Goal: Task Accomplishment & Management: Manage account settings

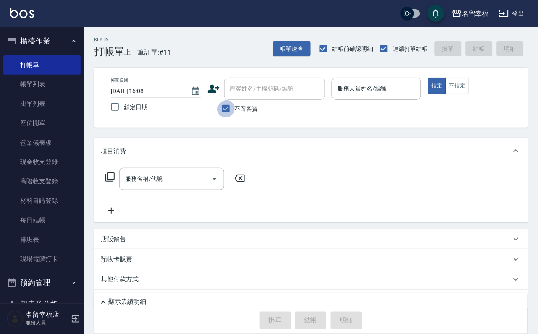
click at [218, 112] on input "不留客資" at bounding box center [226, 109] width 18 height 18
checkbox input "false"
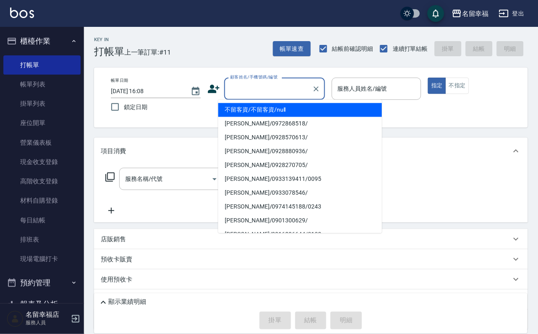
click at [235, 93] on input "顧客姓名/手機號碼/編號" at bounding box center [268, 88] width 81 height 15
type input "x"
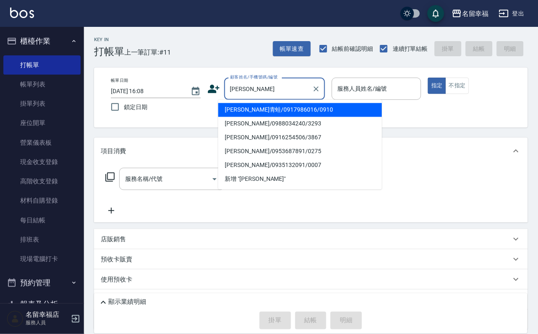
click at [263, 110] on li "黃鈺婷小青蛙/0917986016/0910" at bounding box center [300, 110] width 164 height 14
type input "黃鈺婷小青蛙/0917986016/0910"
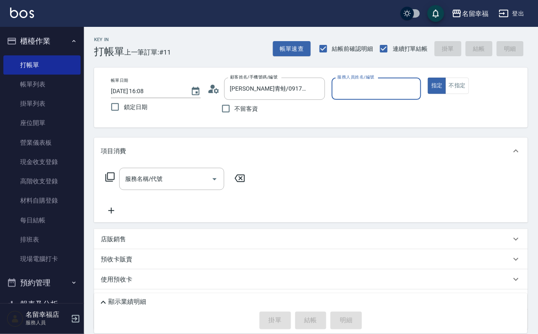
type input "海龜-10"
click at [190, 180] on input "服務名稱/代號" at bounding box center [165, 179] width 85 height 15
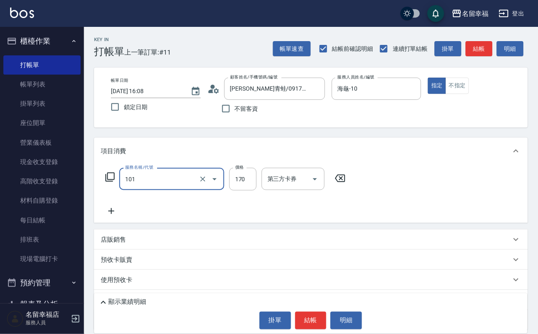
type input "洗髮(101)"
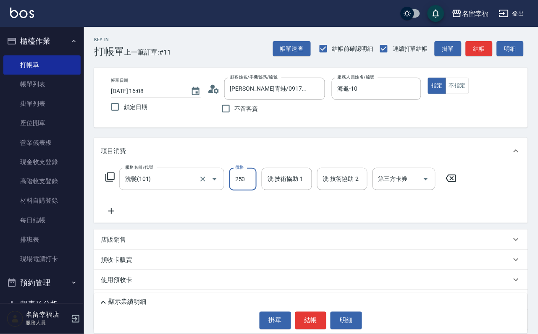
type input "250"
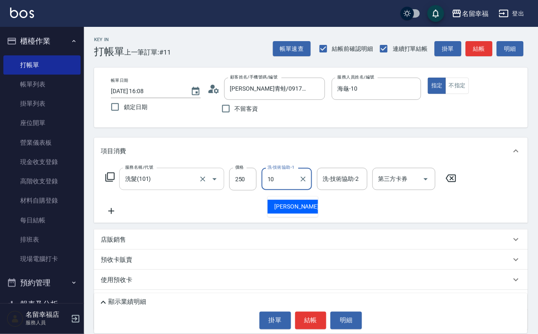
type input "海龜-10"
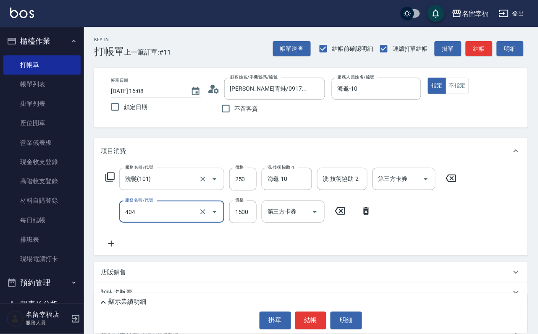
type input "設計染髮(404)"
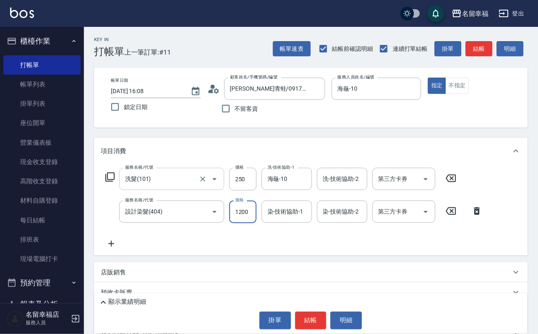
scroll to position [0, 0]
type input "1200"
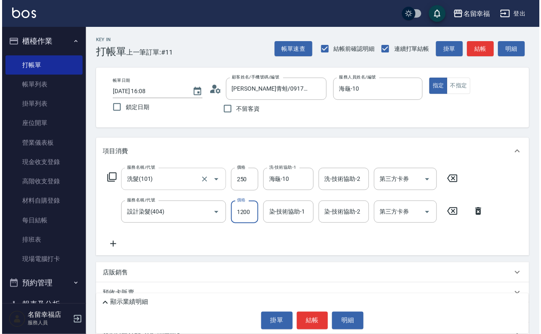
scroll to position [0, 0]
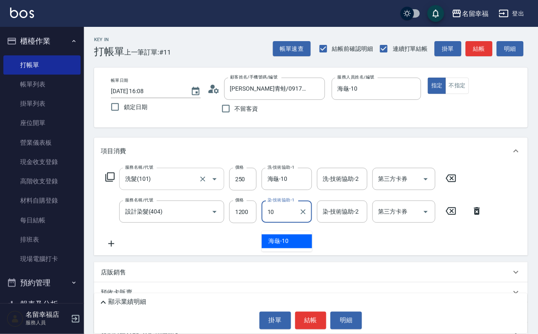
type input "海龜-10"
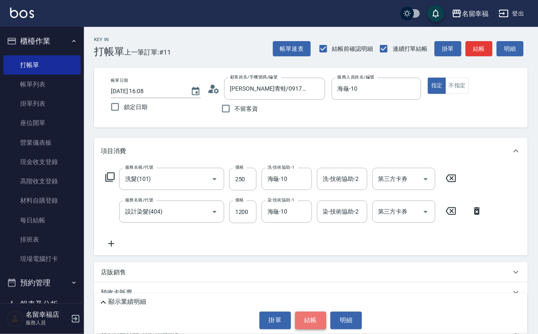
click at [310, 321] on button "結帳" at bounding box center [310, 321] width 31 height 18
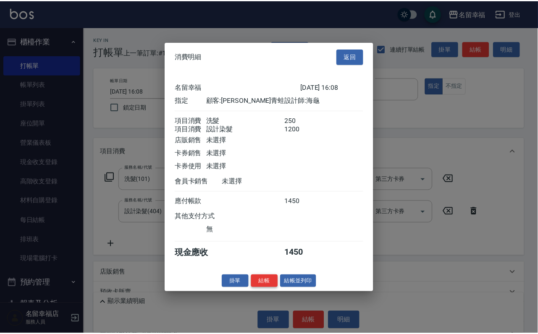
scroll to position [151, 0]
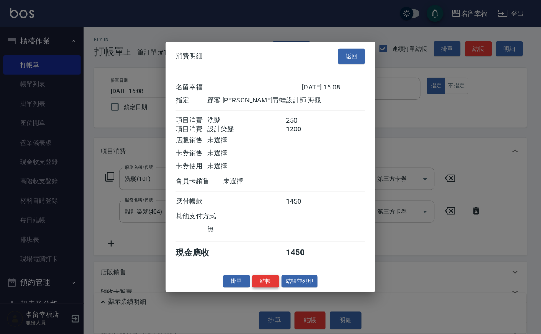
click at [259, 288] on button "結帳" at bounding box center [266, 281] width 27 height 13
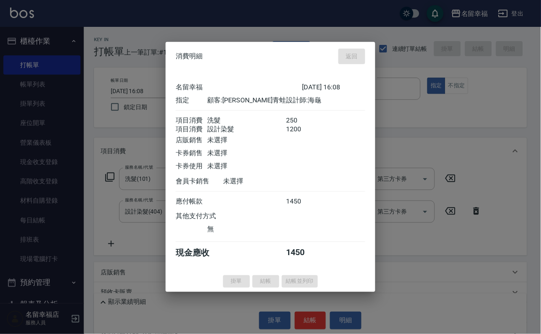
type input "2025/09/24 17:07"
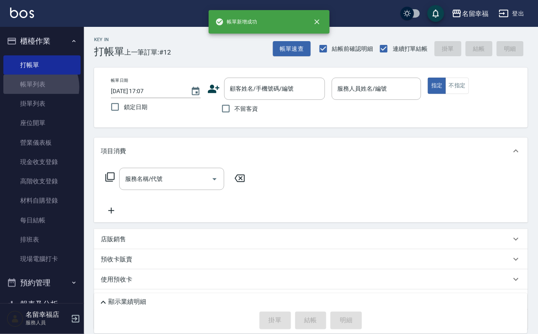
drag, startPoint x: 35, startPoint y: 92, endPoint x: 115, endPoint y: 126, distance: 86.7
click at [35, 92] on link "帳單列表" at bounding box center [41, 84] width 77 height 19
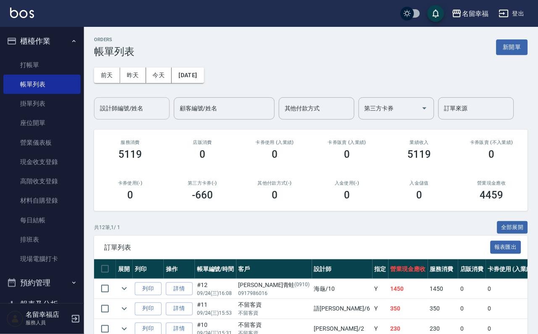
click at [149, 112] on input "設計師編號/姓名" at bounding box center [132, 108] width 68 height 15
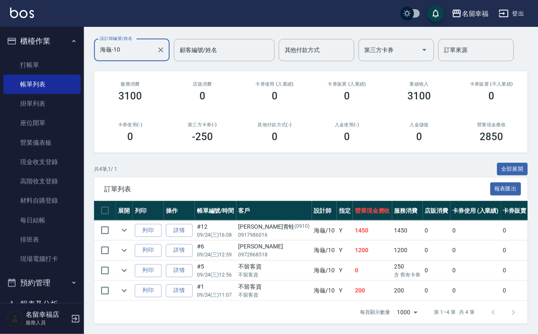
scroll to position [124, 0]
type input "海龜-10"
click at [39, 68] on link "打帳單" at bounding box center [41, 64] width 77 height 19
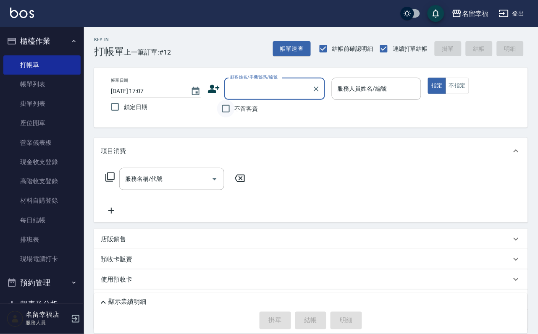
click at [220, 114] on input "不留客資" at bounding box center [226, 109] width 18 height 18
checkbox input "true"
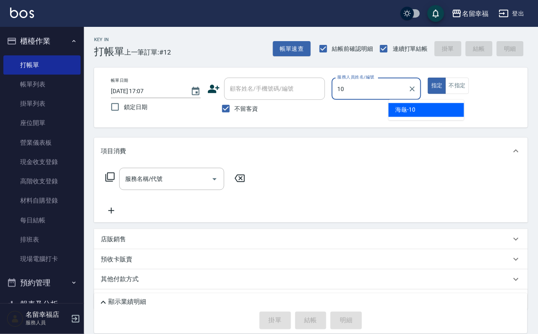
type input "海龜-10"
type button "true"
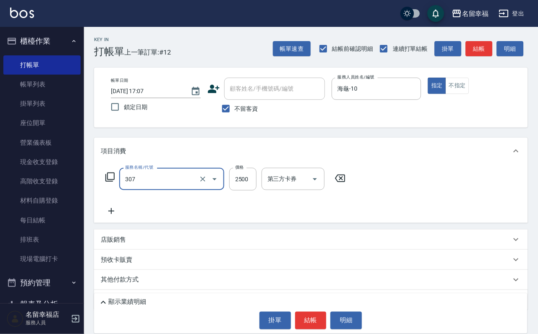
type input "設計燙髮2500(307)"
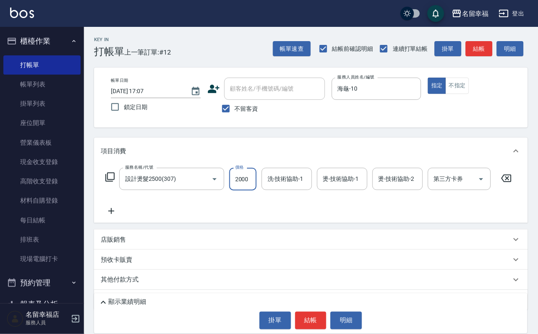
scroll to position [0, 0]
type input "2000"
type input "2"
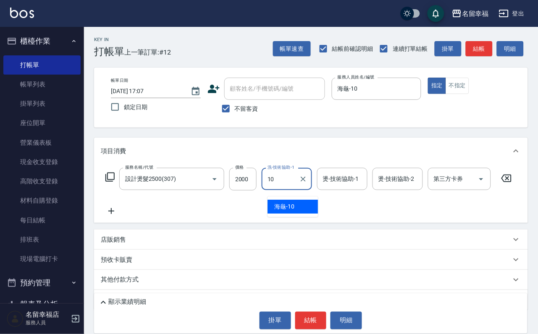
type input "海龜-10"
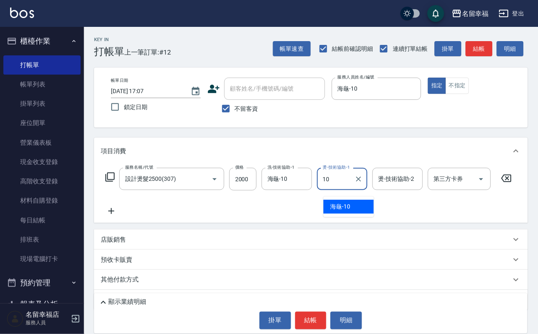
type input "海龜-10"
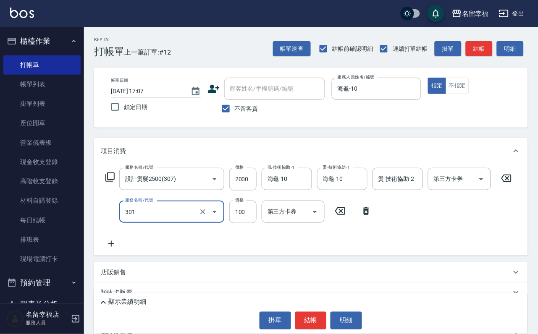
type input "補燙(301)"
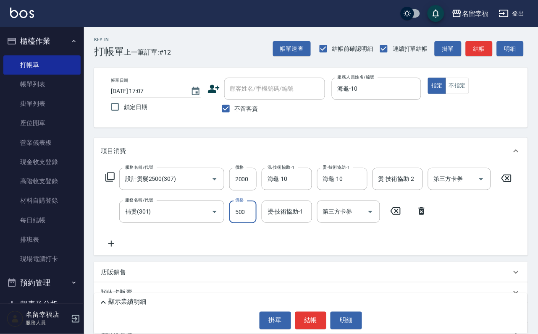
type input "500"
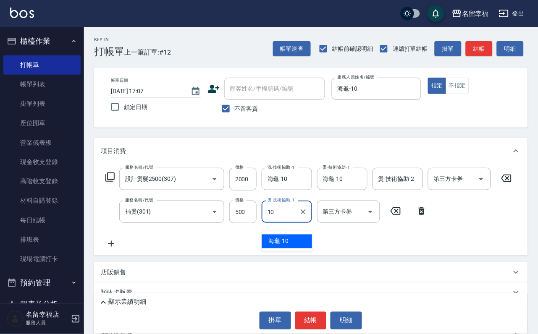
type input "海龜-10"
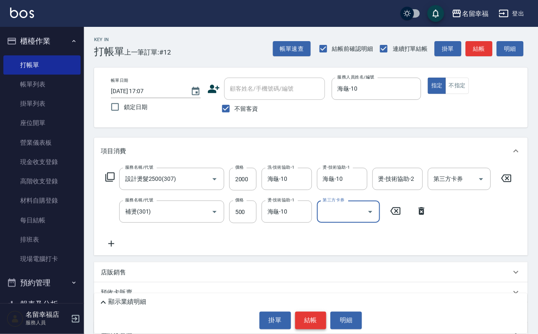
click at [315, 320] on button "結帳" at bounding box center [310, 321] width 31 height 18
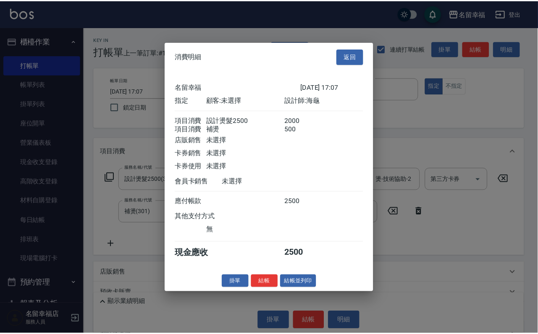
scroll to position [126, 0]
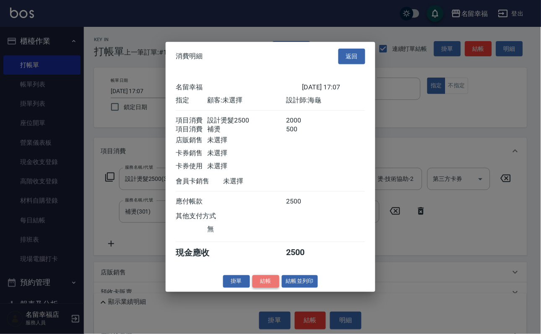
click at [257, 288] on button "結帳" at bounding box center [266, 281] width 27 height 13
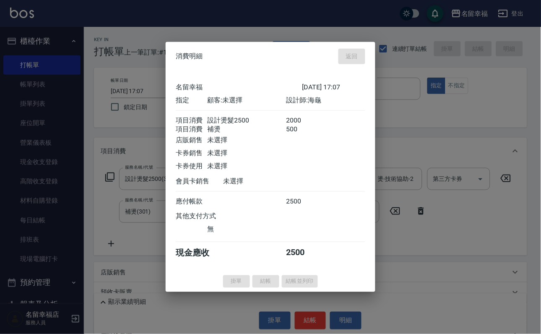
type input "2025/09/24 17:08"
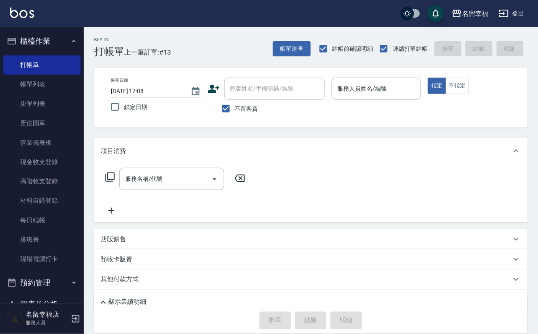
click at [303, 174] on div "服務名稱/代號 服務名稱/代號" at bounding box center [311, 194] width 434 height 58
click at [308, 172] on div "項目消費 服務名稱/代號 服務名稱/代號" at bounding box center [311, 180] width 434 height 85
drag, startPoint x: 305, startPoint y: 199, endPoint x: 307, endPoint y: 195, distance: 4.3
click at [307, 195] on div "服務名稱/代號 服務名稱/代號" at bounding box center [311, 194] width 434 height 58
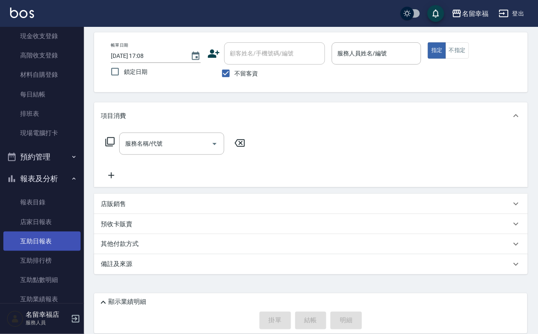
click at [49, 251] on link "互助日報表" at bounding box center [41, 241] width 77 height 19
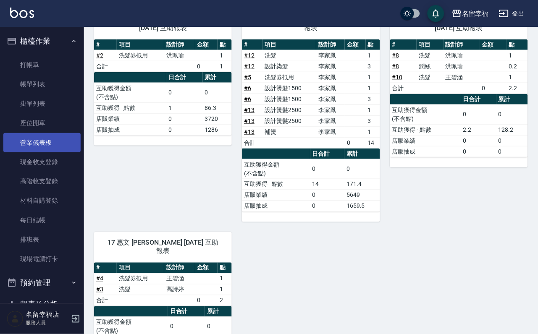
scroll to position [93, 0]
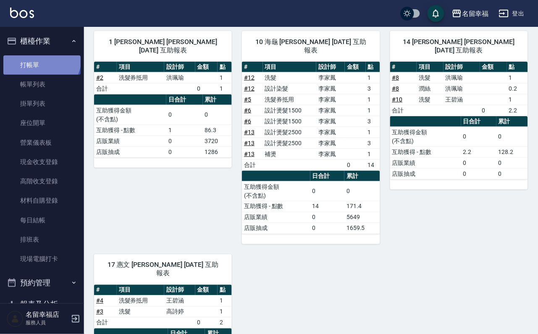
click at [40, 62] on link "打帳單" at bounding box center [41, 64] width 77 height 19
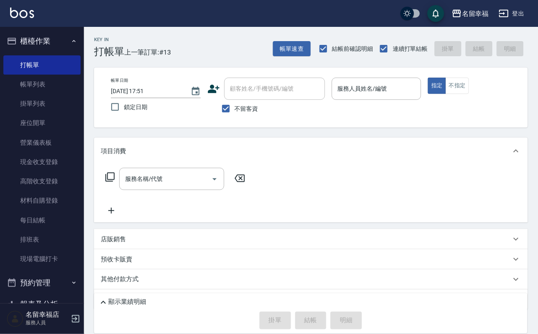
click at [147, 172] on div "服務名稱/代號 服務名稱/代號" at bounding box center [311, 194] width 434 height 58
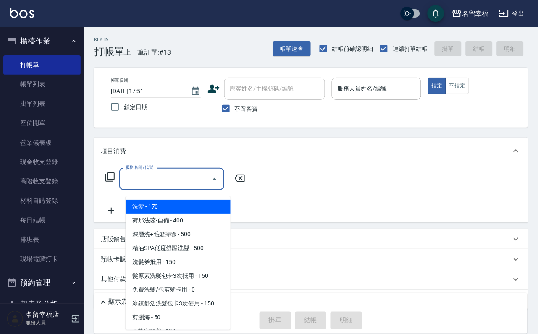
click at [148, 185] on div "服務名稱/代號 服務名稱/代號" at bounding box center [171, 179] width 105 height 22
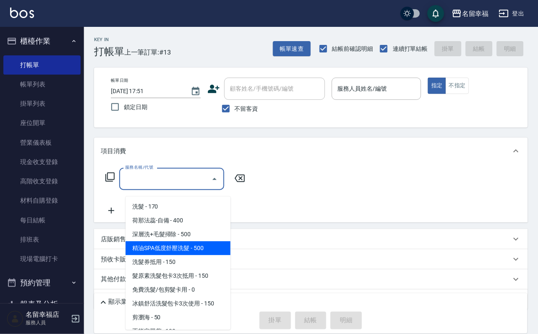
type input "ㄎ"
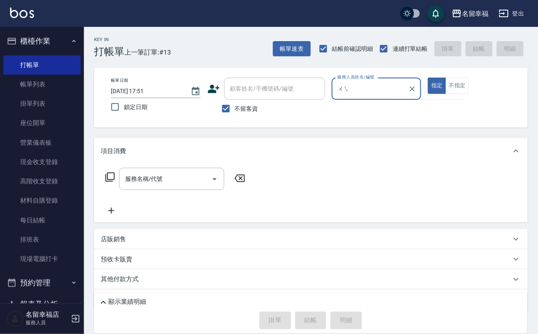
type input "ㄨ"
type input "虧"
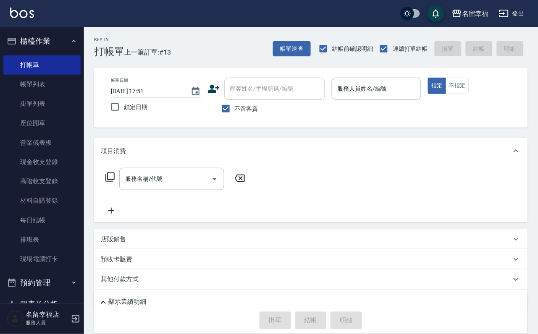
click at [286, 172] on div "服務名稱/代號 服務名稱/代號" at bounding box center [311, 194] width 434 height 58
click at [39, 100] on link "掛單列表" at bounding box center [41, 103] width 77 height 19
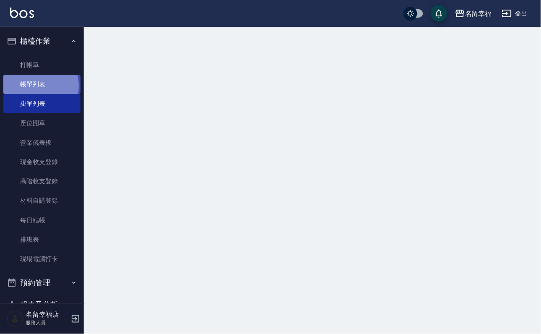
click at [40, 91] on link "帳單列表" at bounding box center [41, 84] width 77 height 19
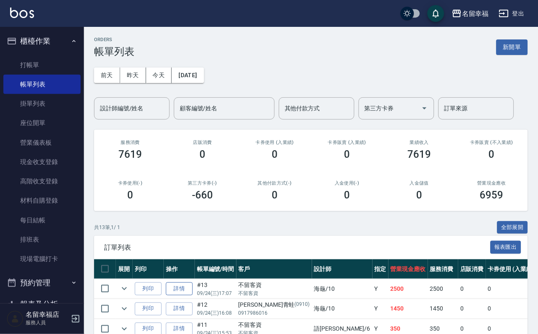
click at [184, 295] on link "詳情" at bounding box center [179, 288] width 27 height 13
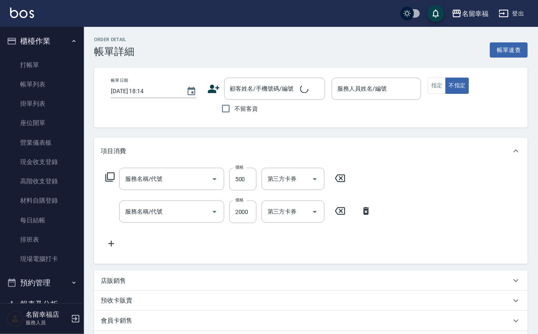
type input "2025/09/24 17:07"
checkbox input "true"
type input "海龜-10"
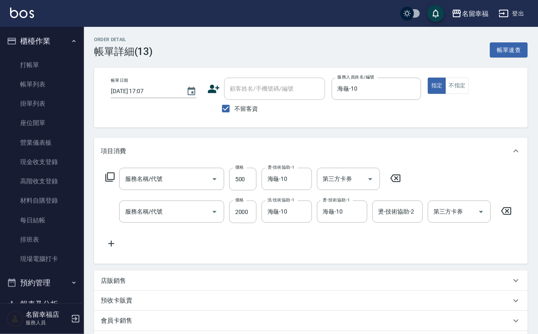
type input "補燙(301)"
type input "設計燙髮2500(307)"
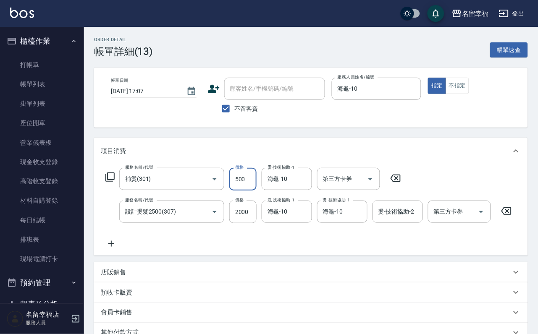
drag, startPoint x: 248, startPoint y: 186, endPoint x: 244, endPoint y: 184, distance: 4.7
click at [248, 185] on input "500" at bounding box center [242, 179] width 27 height 23
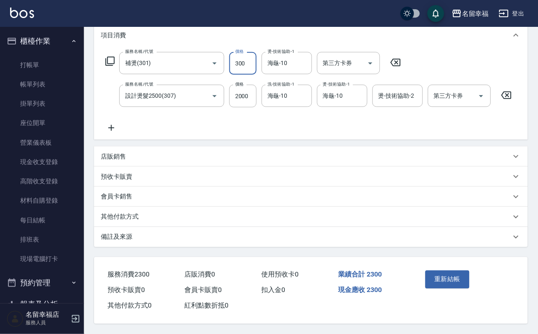
scroll to position [160, 0]
type input "300"
click at [457, 257] on div "重新結帳" at bounding box center [465, 285] width 106 height 57
click at [454, 271] on button "重新結帳" at bounding box center [447, 280] width 44 height 18
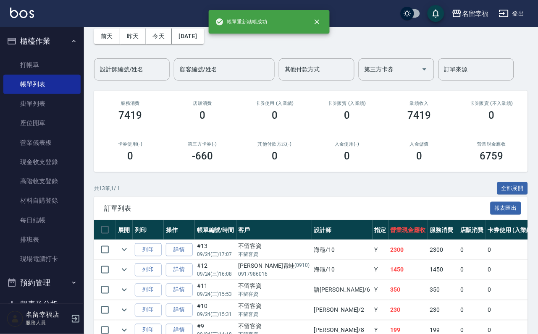
scroll to position [189, 0]
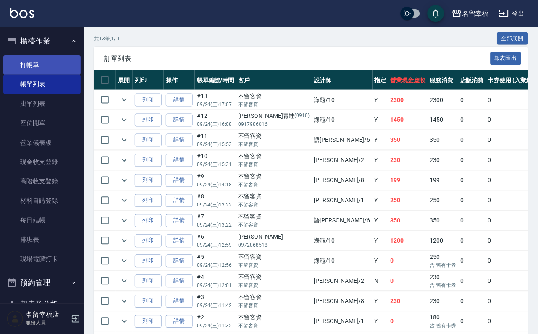
click at [37, 60] on link "打帳單" at bounding box center [41, 64] width 77 height 19
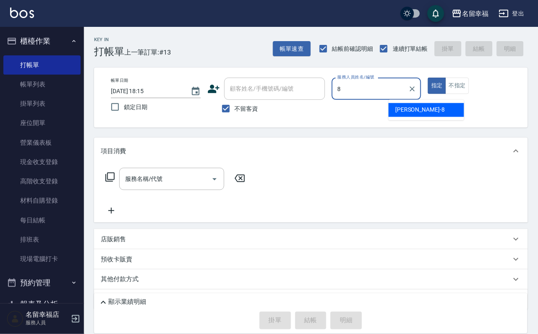
type input "詩婷-8"
type button "true"
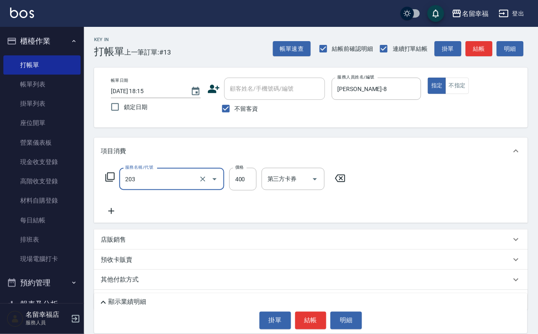
type input "指定單剪(203)"
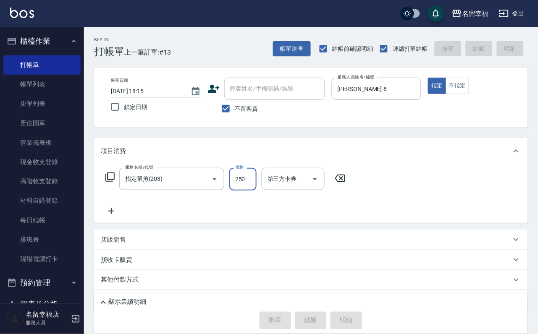
type input "250"
type input "2025/09/24 18:25"
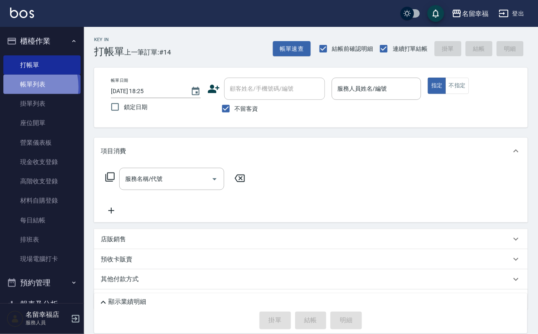
click at [20, 92] on link "帳單列表" at bounding box center [41, 84] width 77 height 19
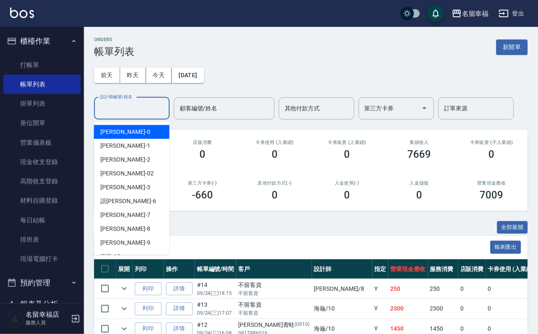
drag, startPoint x: 132, startPoint y: 107, endPoint x: 27, endPoint y: 39, distance: 125.3
click at [94, 85] on div "前天 昨天 今天 2025/09/24 設計師編號/姓名 設計師編號/姓名 顧客編號/姓名 顧客編號/姓名 其他付款方式 其他付款方式 第三方卡券 第三方卡券…" at bounding box center [311, 88] width 434 height 62
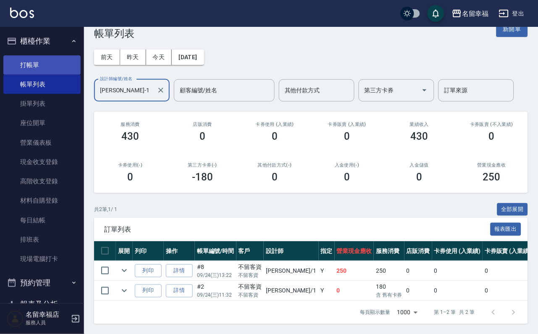
type input "珮瑜-1"
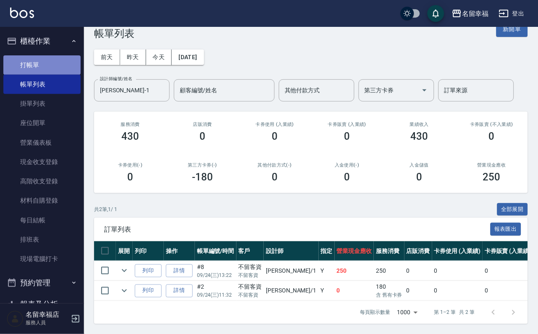
click at [43, 65] on link "打帳單" at bounding box center [41, 64] width 77 height 19
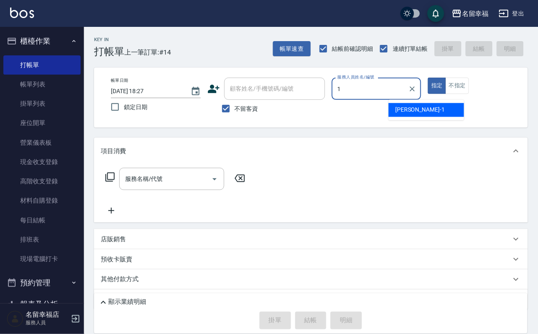
type input "1"
type button "true"
type input "珮瑜-1"
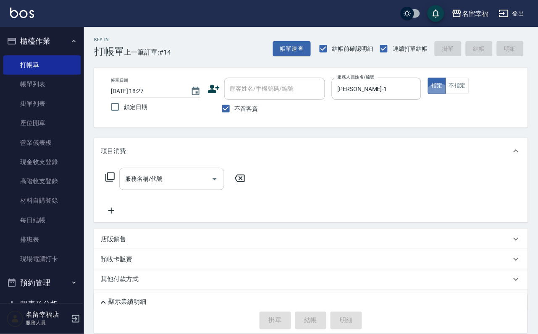
drag, startPoint x: 170, startPoint y: 179, endPoint x: 165, endPoint y: 178, distance: 4.7
click at [169, 178] on input "服務名稱/代號" at bounding box center [165, 179] width 85 height 15
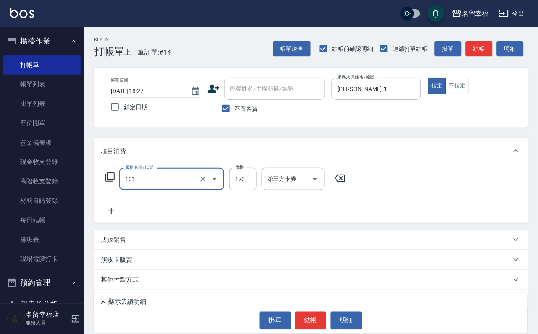
type input "洗髮(101)"
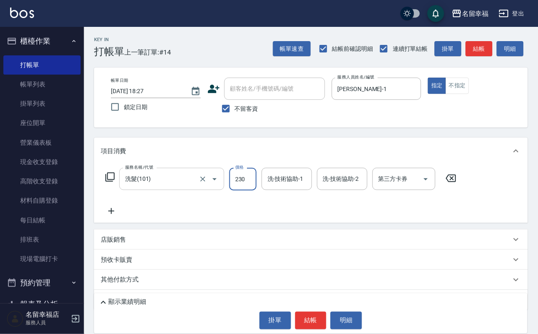
type input "230"
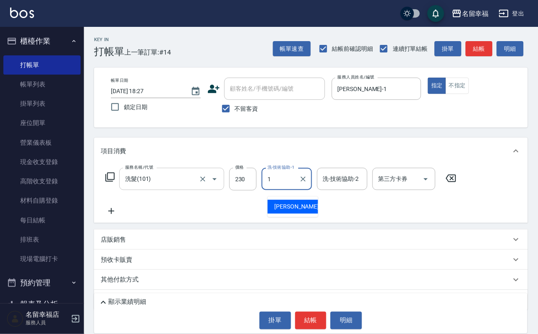
type input "珮瑜-1"
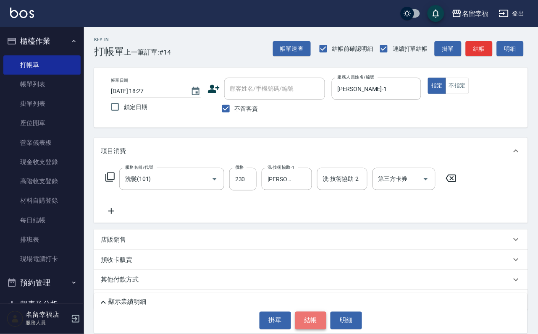
drag, startPoint x: 308, startPoint y: 319, endPoint x: 306, endPoint y: 312, distance: 7.0
click at [306, 314] on button "結帳" at bounding box center [310, 321] width 31 height 18
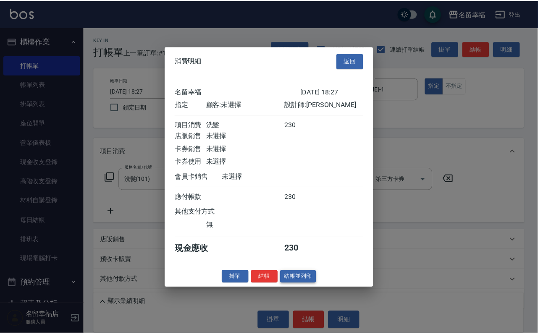
scroll to position [104, 0]
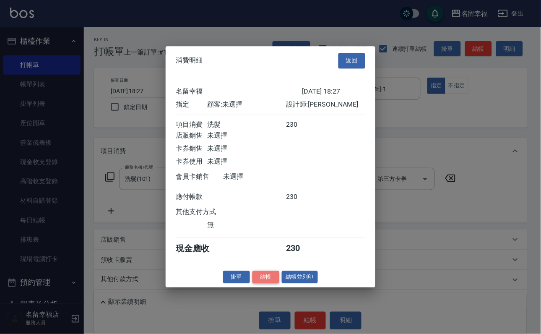
click at [253, 284] on button "結帳" at bounding box center [266, 277] width 27 height 13
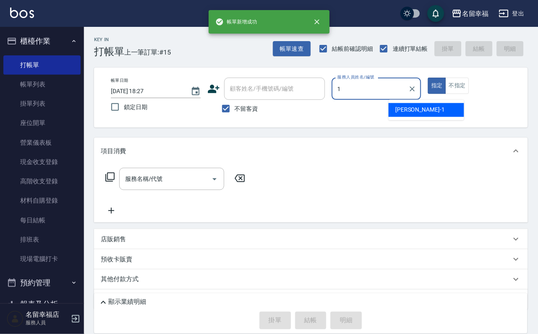
type input "珮瑜-1"
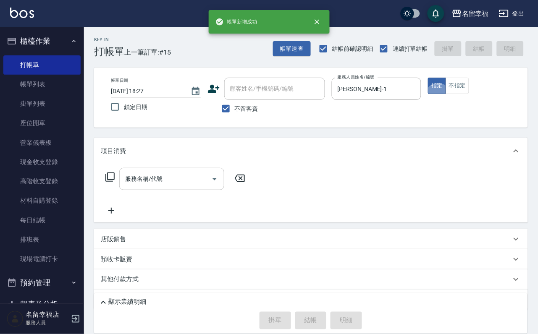
click at [167, 183] on input "服務名稱/代號" at bounding box center [165, 179] width 85 height 15
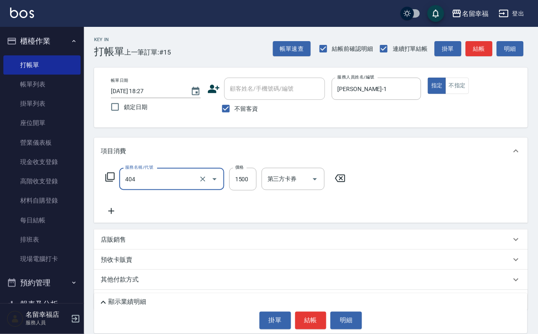
type input "設計染髮(404)"
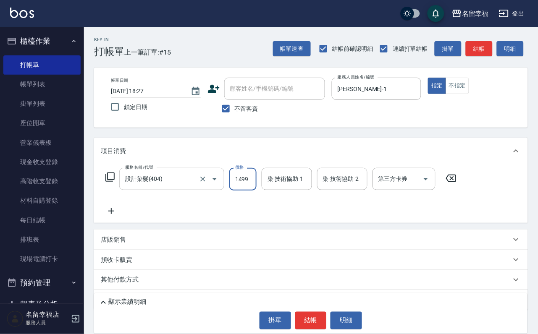
scroll to position [0, 0]
type input "1499"
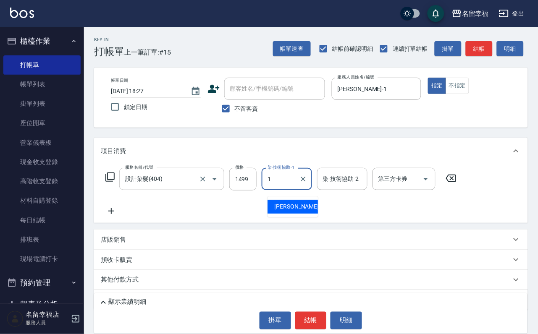
type input "珮瑜-1"
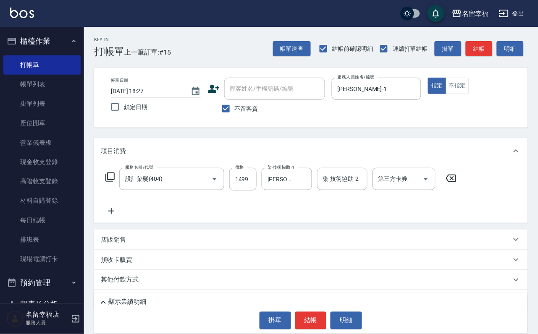
click at [118, 216] on icon at bounding box center [111, 211] width 21 height 10
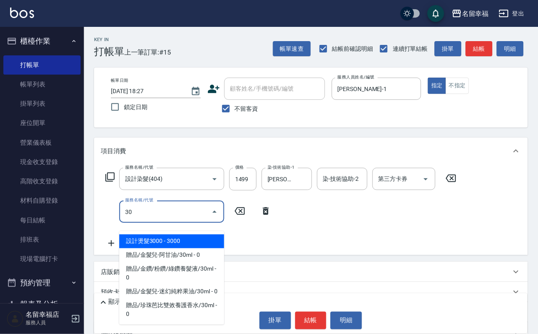
type input "3"
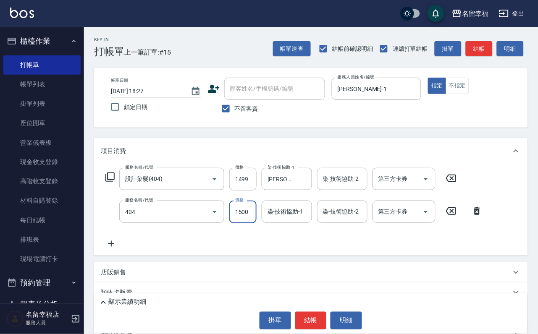
type input "設計染髮(404)"
type input "1499"
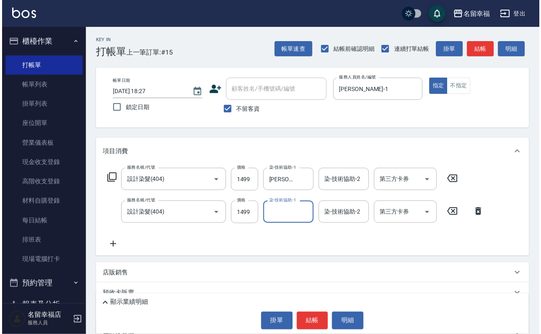
scroll to position [0, 0]
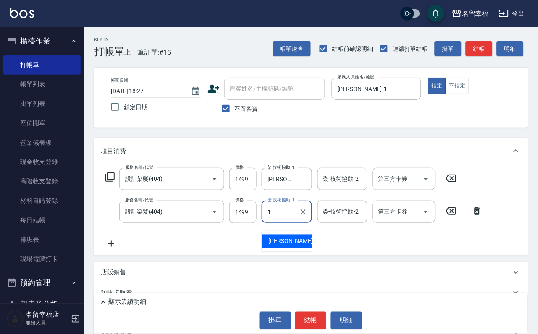
type input "珮瑜-1"
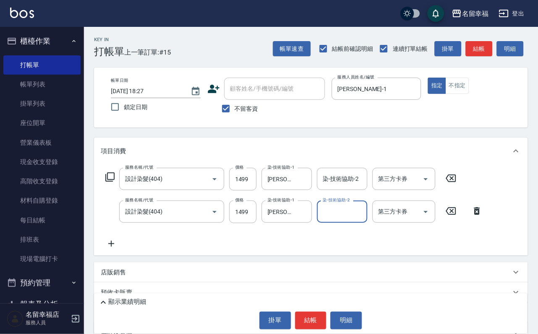
click at [110, 179] on icon at bounding box center [109, 176] width 9 height 9
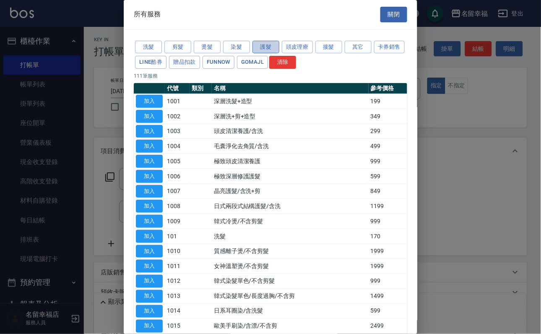
click at [268, 49] on button "護髮" at bounding box center [266, 47] width 27 height 13
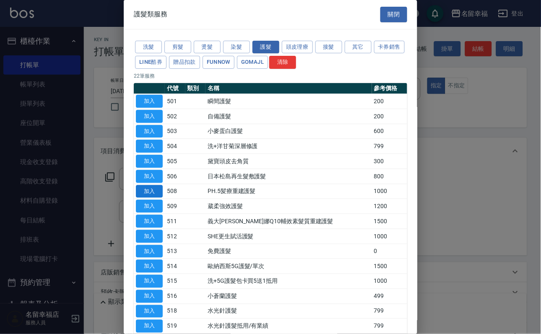
click at [152, 198] on button "加入" at bounding box center [149, 191] width 27 height 13
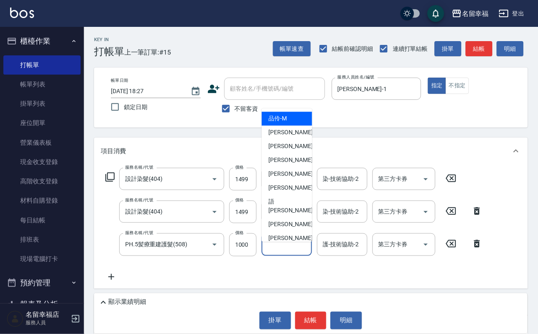
click at [279, 252] on input "護-技術協助-1" at bounding box center [286, 244] width 43 height 15
type input "珮瑜-1"
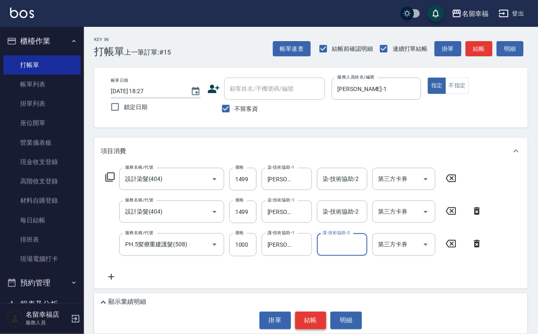
click at [316, 324] on button "結帳" at bounding box center [310, 321] width 31 height 18
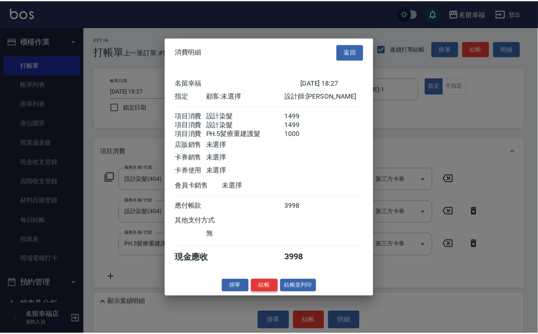
scroll to position [166, 0]
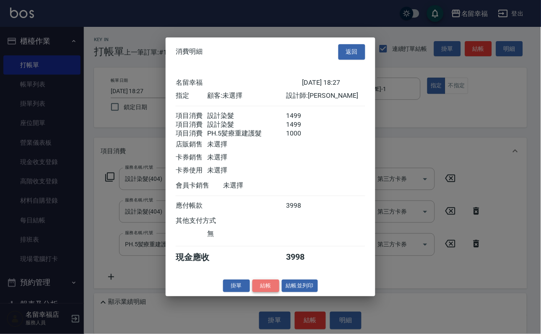
click at [257, 293] on button "結帳" at bounding box center [266, 286] width 27 height 13
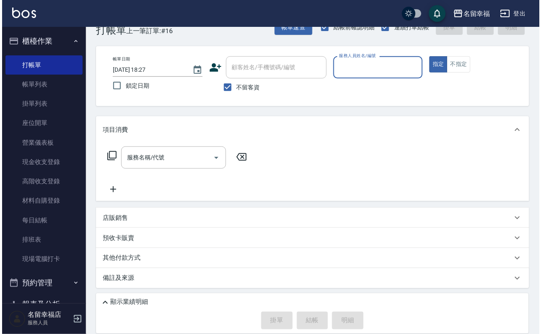
scroll to position [0, 0]
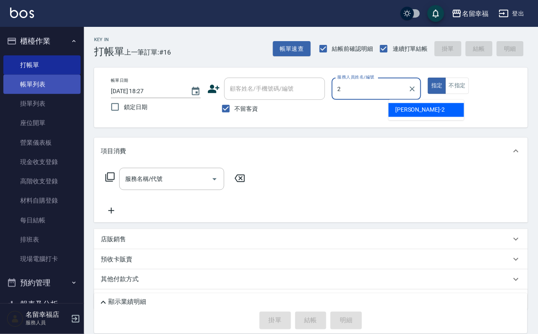
type input "碧涵-2"
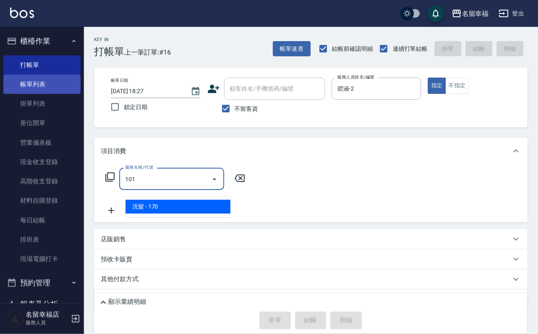
type input "洗髮(101)"
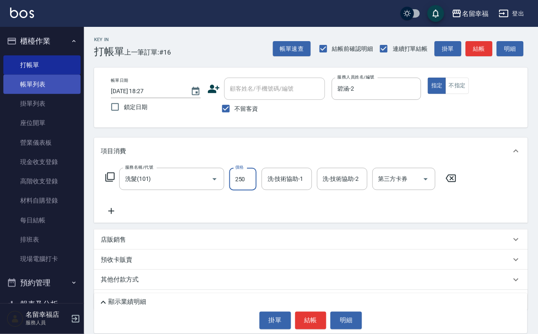
type input "250"
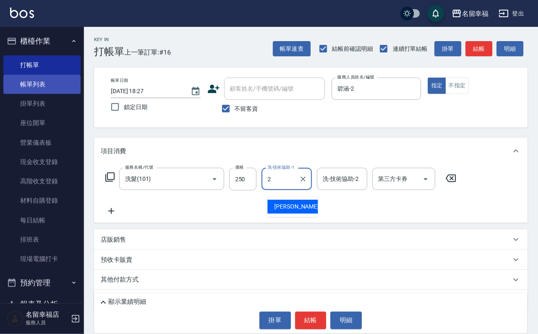
type input "碧涵-2"
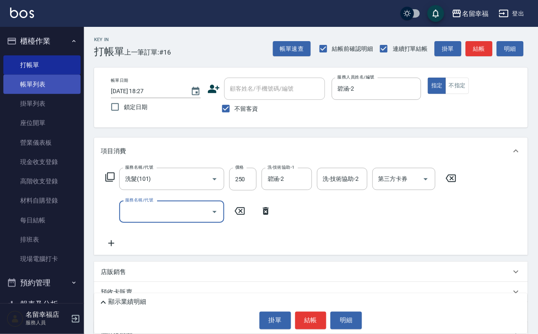
type input "3"
type input "指定單剪(203)"
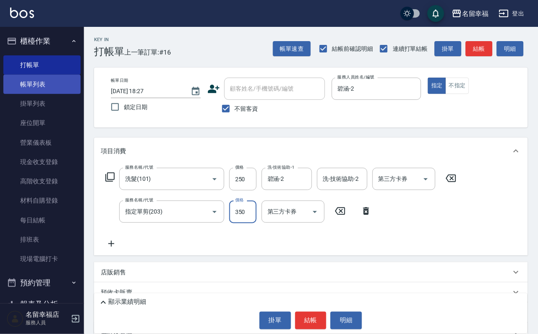
type input "350"
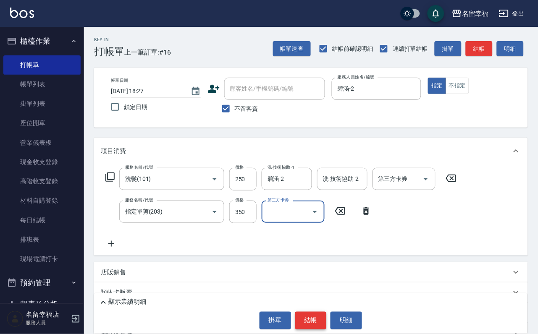
click at [306, 316] on button "結帳" at bounding box center [310, 321] width 31 height 18
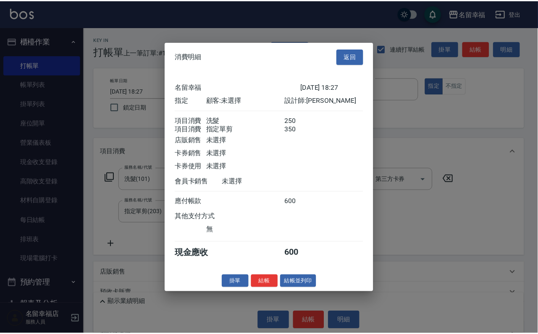
scroll to position [135, 0]
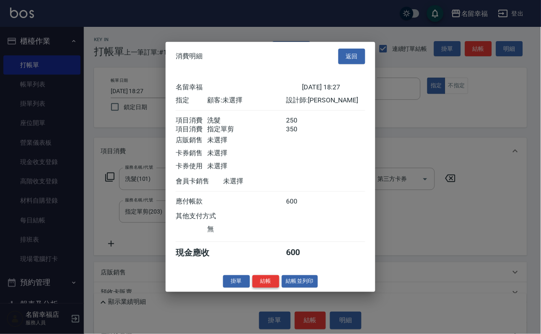
click at [261, 288] on button "結帳" at bounding box center [266, 281] width 27 height 13
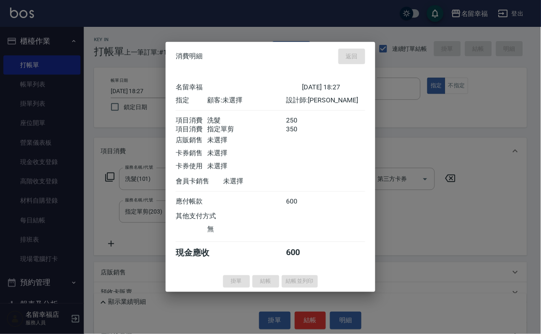
type input "2025/09/24 18:51"
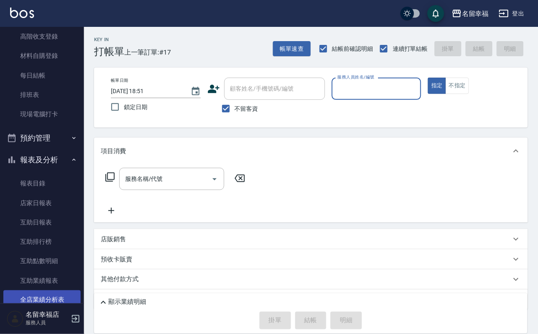
scroll to position [315, 0]
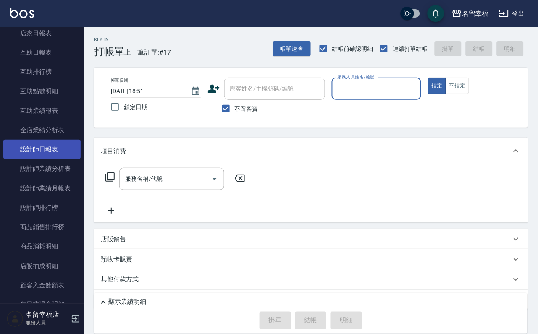
click at [59, 159] on link "設計師日報表" at bounding box center [41, 149] width 77 height 19
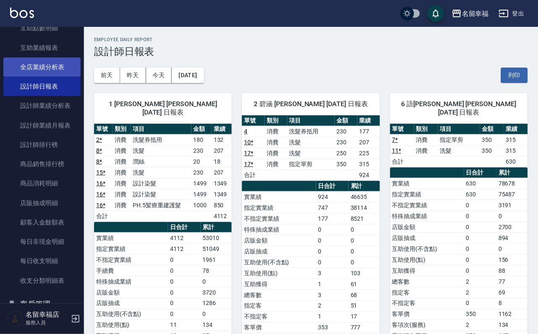
scroll to position [315, 0]
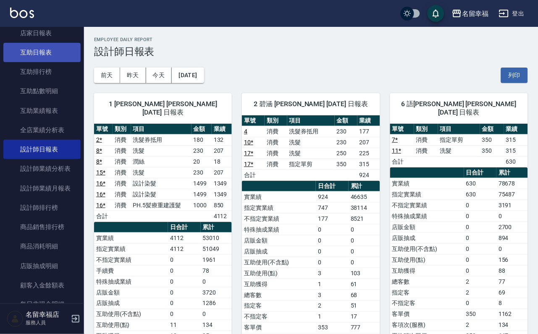
click at [42, 62] on link "互助日報表" at bounding box center [41, 52] width 77 height 19
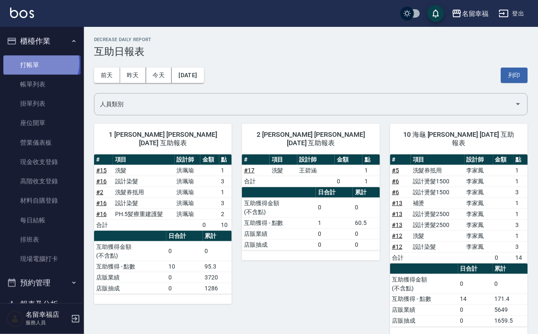
click at [36, 65] on link "打帳單" at bounding box center [41, 64] width 77 height 19
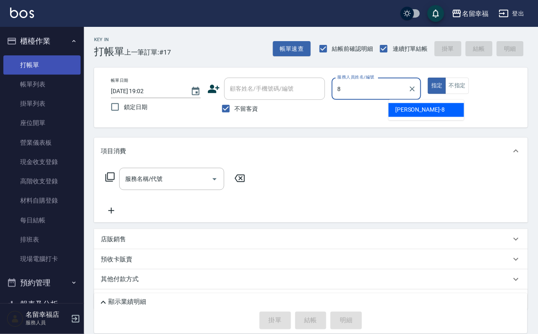
type input "詩婷-8"
type button "true"
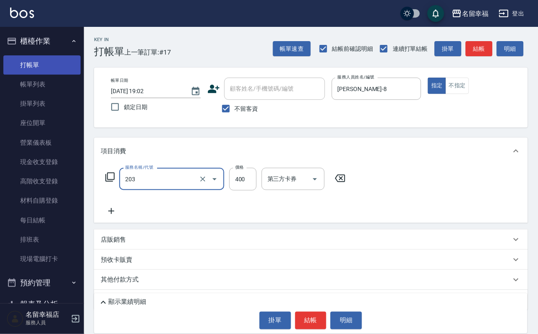
type input "指定單剪(203)"
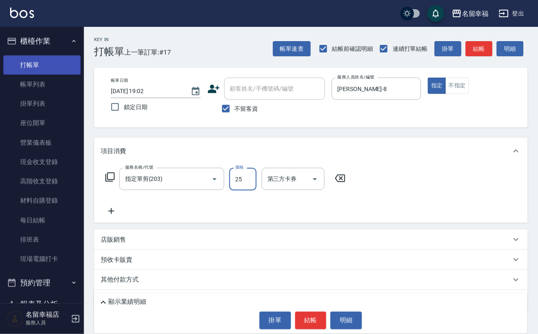
type input "250"
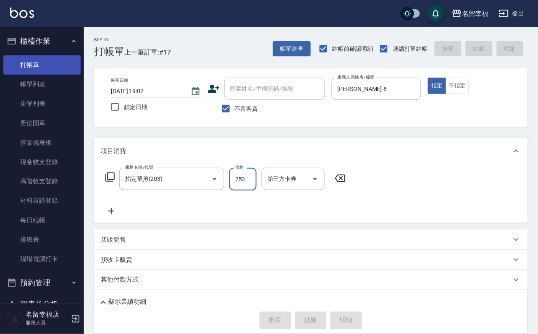
type input "2025/09/24 19:11"
type input "詩婷-8"
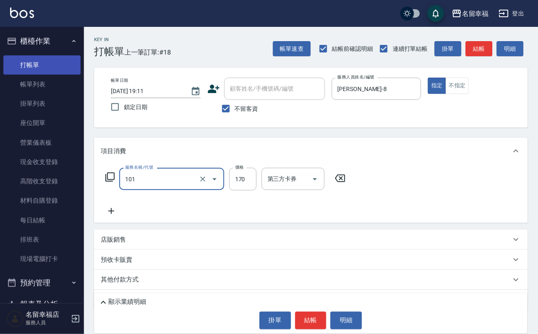
type input "洗髮(101)"
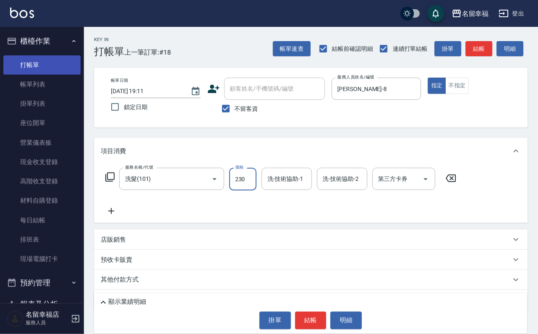
type input "230"
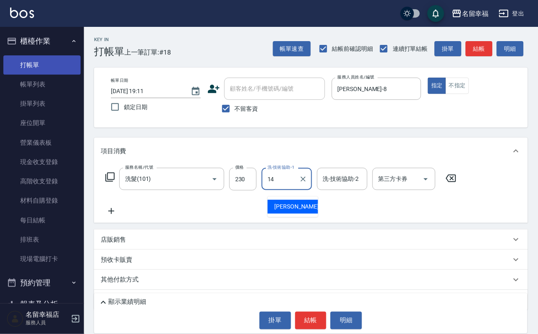
type input "芷萱-14"
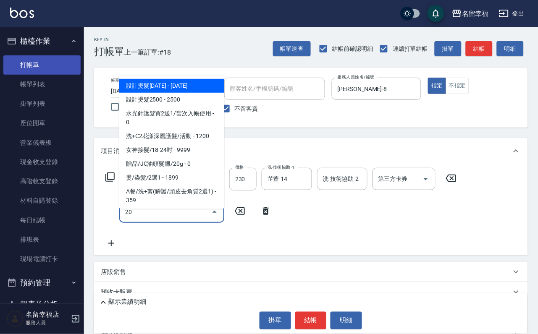
type input "203"
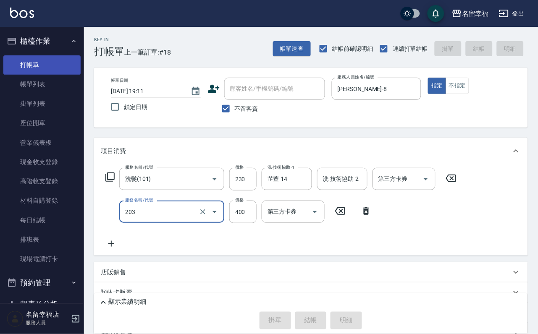
type input "2025/09/24 19:16"
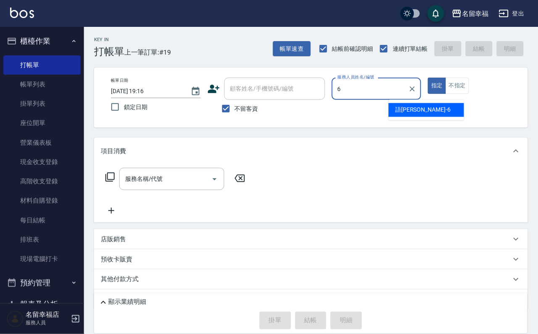
type input "語瑄-6"
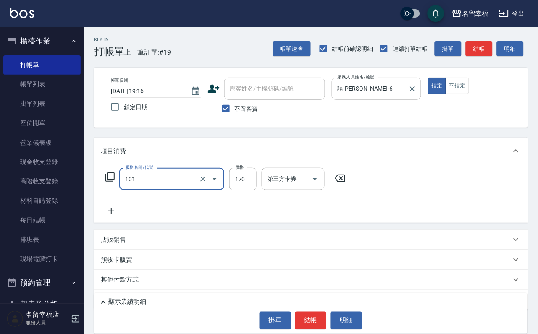
type input "洗髮(101)"
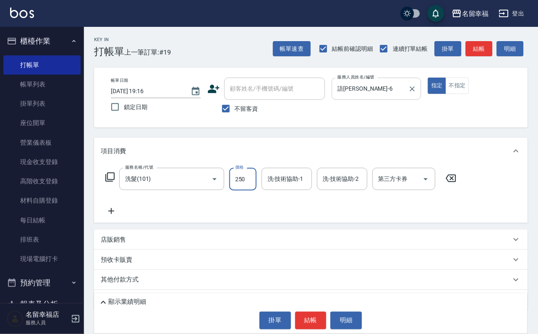
type input "250"
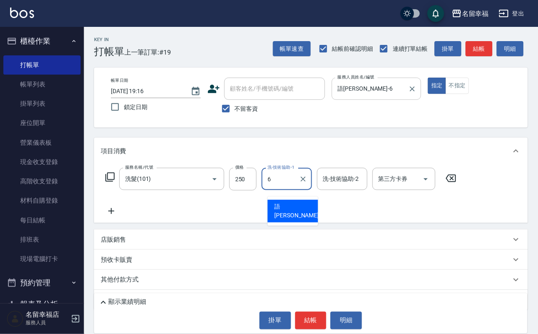
type input "語瑄-6"
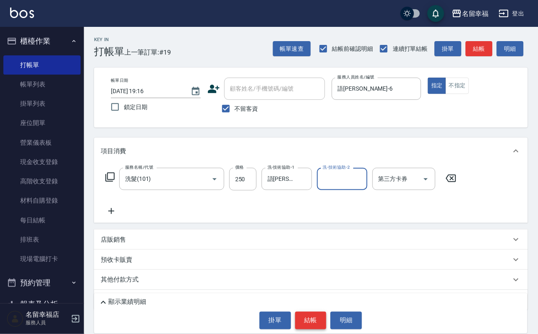
click at [315, 315] on button "結帳" at bounding box center [310, 321] width 31 height 18
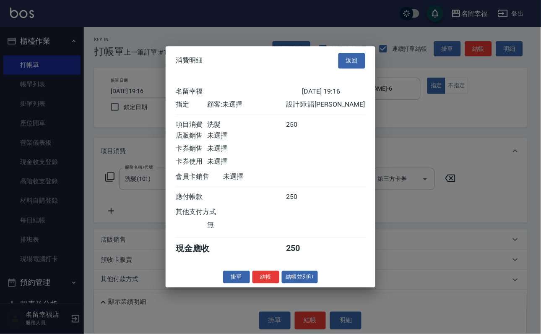
scroll to position [104, 0]
click at [255, 284] on button "結帳" at bounding box center [266, 277] width 27 height 13
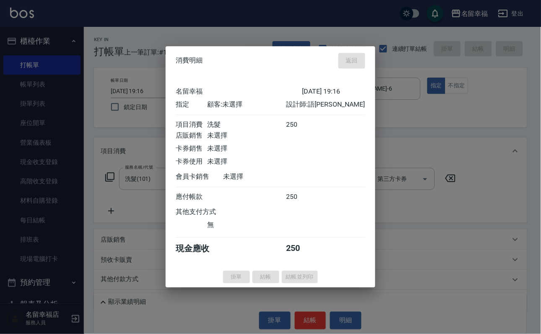
type input "2025/09/24 19:24"
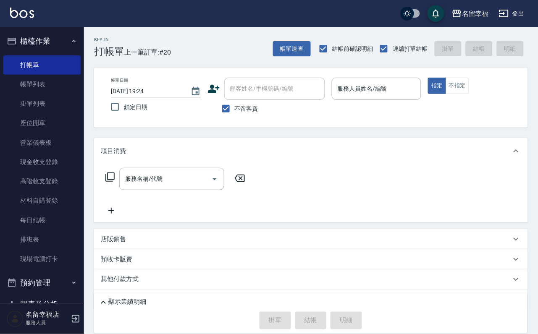
click at [520, 112] on div "帳單日期 2025/09/24 19:24 鎖定日期 顧客姓名/手機號碼/編號 顧客姓名/手機號碼/編號 不留客資 服務人員姓名/編號 服務人員姓名/編號 指…" at bounding box center [311, 98] width 434 height 60
click at [469, 94] on button "不指定" at bounding box center [457, 86] width 24 height 16
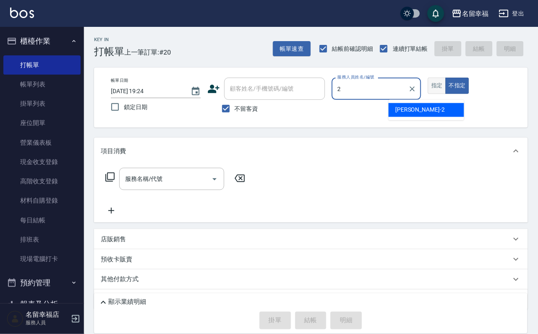
type input "碧涵-2"
type button "false"
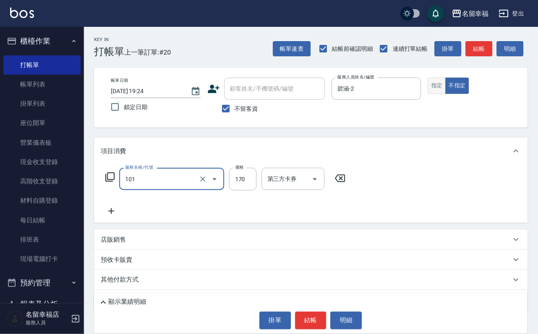
type input "洗髮(101)"
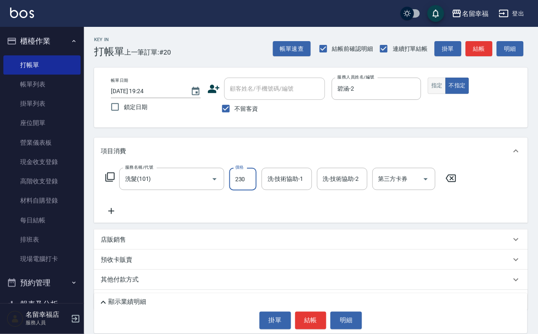
type input "230"
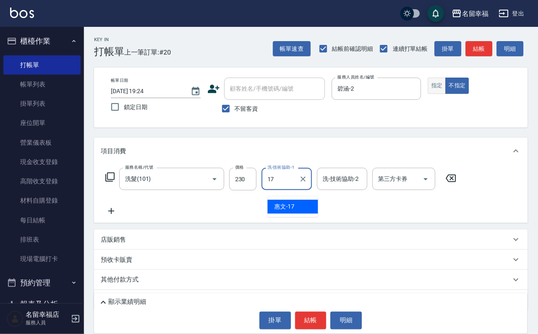
type input "惠文-17"
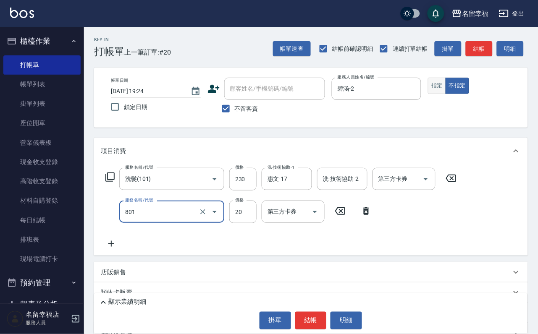
type input "潤絲(801)"
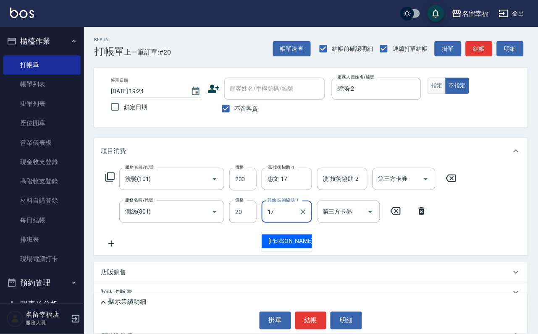
type input "惠文-17"
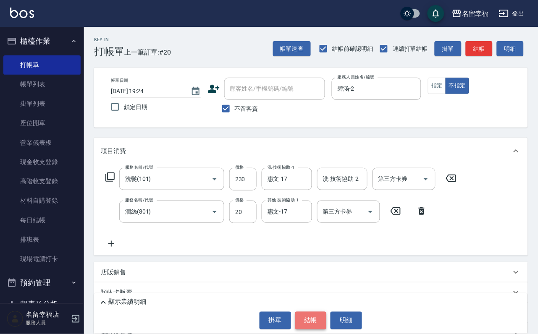
click at [324, 319] on button "結帳" at bounding box center [310, 321] width 31 height 18
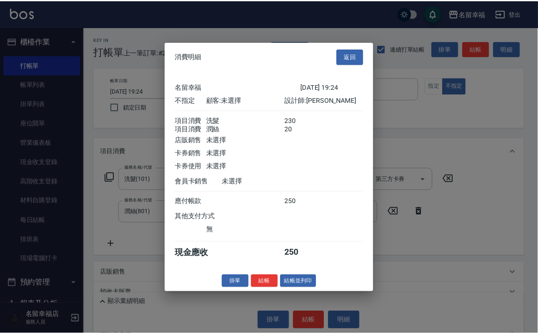
scroll to position [151, 0]
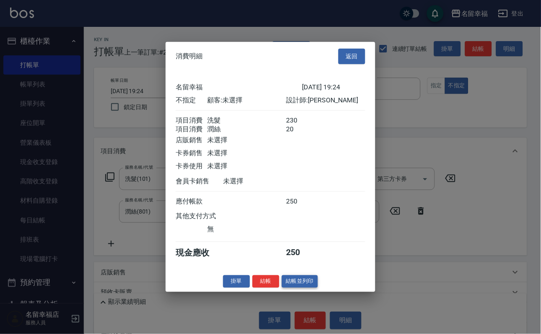
click at [296, 288] on button "結帳並列印" at bounding box center [300, 281] width 37 height 13
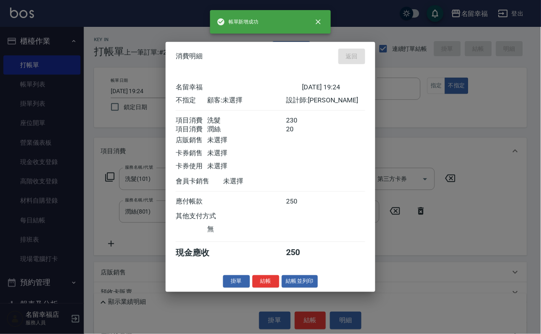
type input "2025/09/24 19:28"
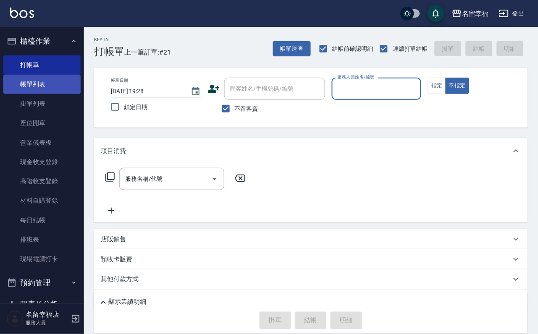
click at [37, 94] on link "帳單列表" at bounding box center [41, 84] width 77 height 19
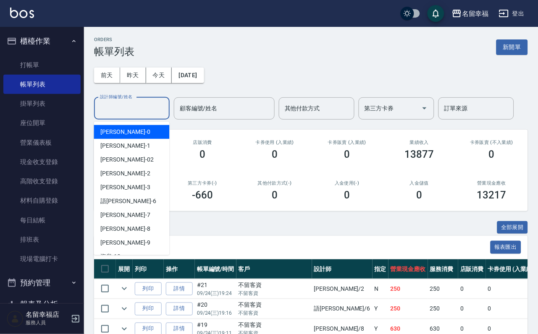
click at [130, 110] on div "設計師編號/姓名 設計師編號/姓名" at bounding box center [132, 108] width 76 height 22
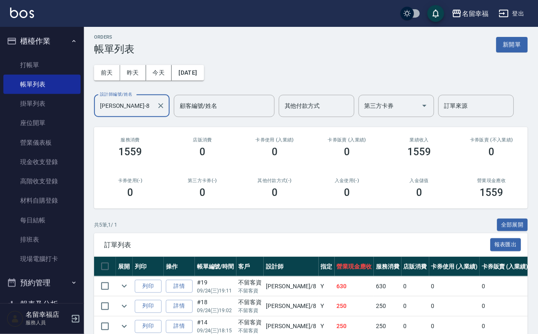
scroll to position [150, 0]
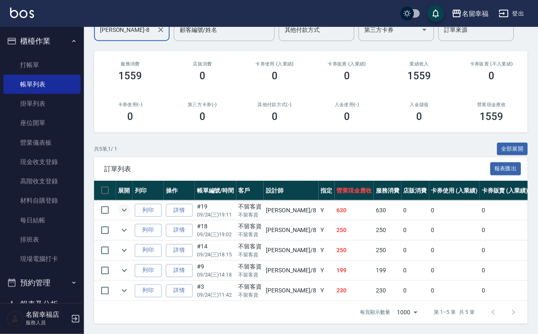
type input "詩婷-8"
click at [129, 205] on icon "expand row" at bounding box center [124, 210] width 10 height 10
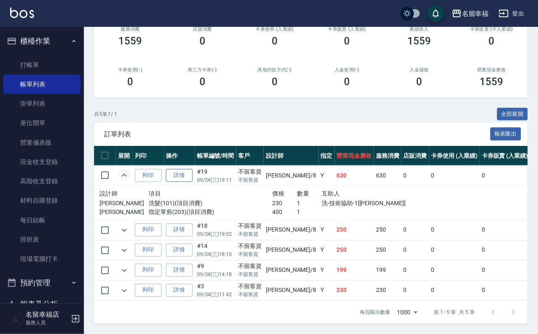
click at [189, 169] on link "詳情" at bounding box center [179, 175] width 27 height 13
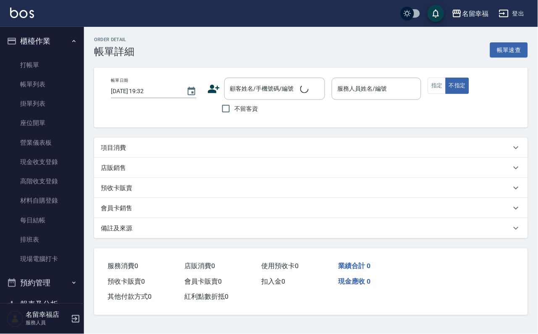
type input "2025/09/24 19:11"
checkbox input "true"
type input "詩婷-8"
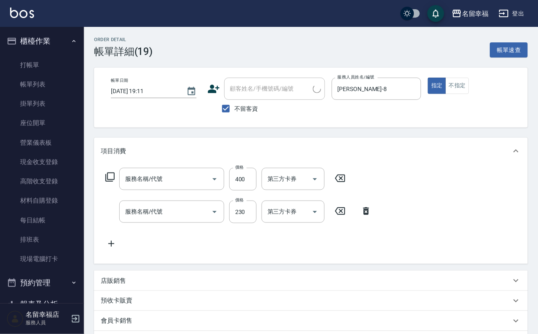
type input "指定單剪(203)"
type input "洗髮(101)"
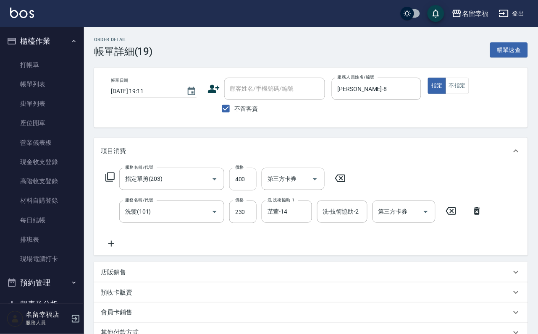
click at [251, 191] on input "400" at bounding box center [242, 179] width 27 height 23
type input "250"
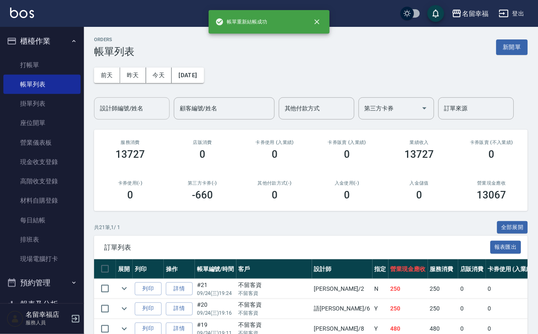
click at [128, 116] on input "設計師編號/姓名" at bounding box center [132, 108] width 68 height 15
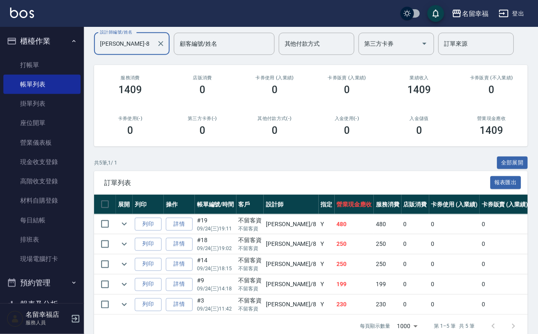
scroll to position [150, 0]
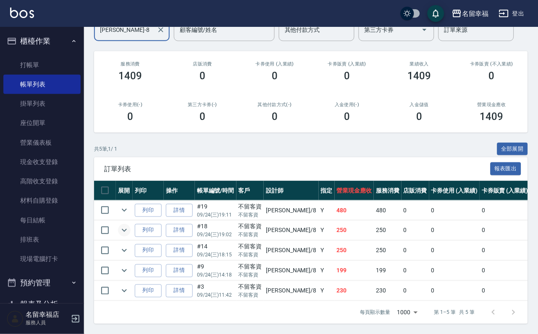
type input "詩婷-8"
click at [129, 225] on icon "expand row" at bounding box center [124, 230] width 10 height 10
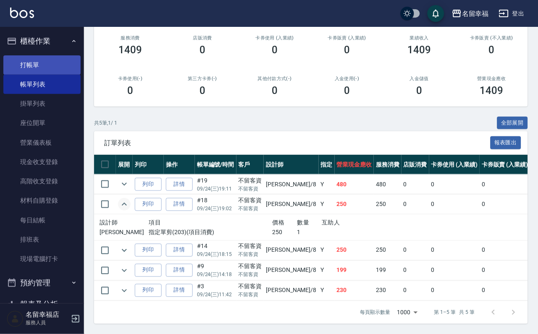
click at [42, 70] on link "打帳單" at bounding box center [41, 64] width 77 height 19
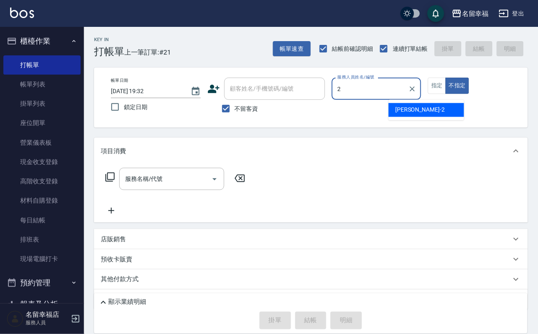
type input "碧涵-2"
type button "false"
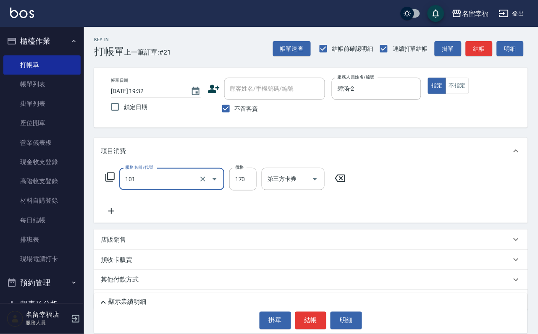
type input "洗髮(101)"
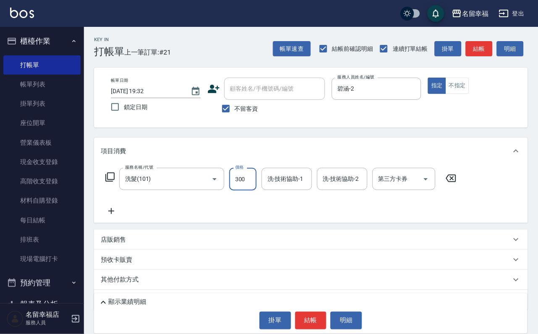
type input "300"
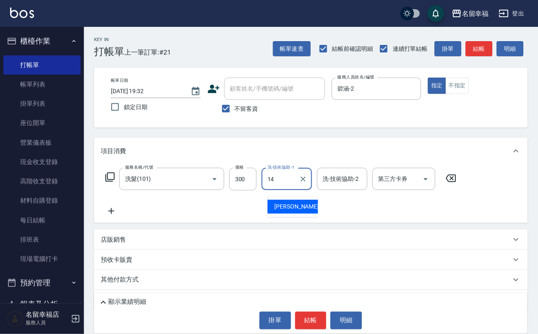
type input "芷萱-14"
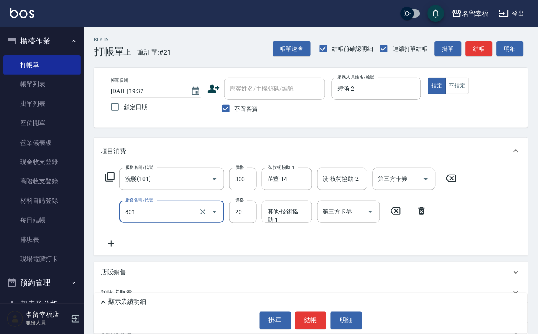
type input "潤絲(801)"
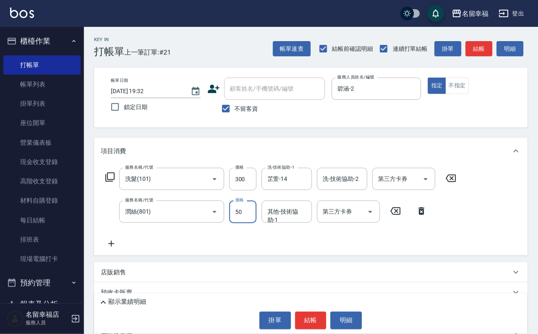
type input "50"
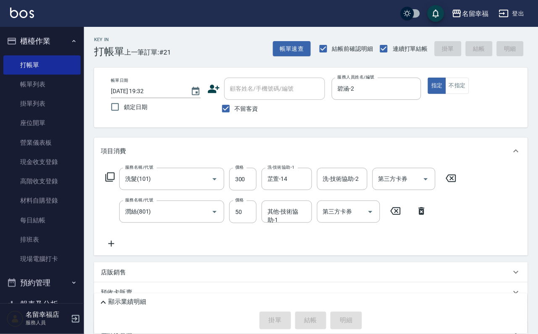
type input "2025/09/24 19:41"
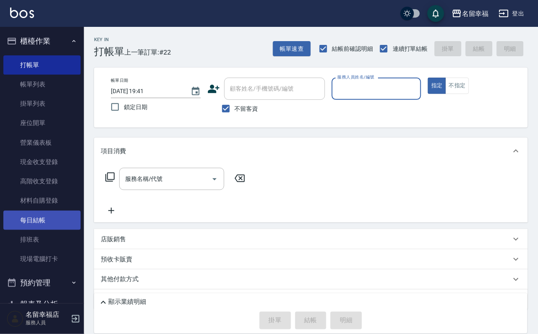
click at [47, 227] on link "每日結帳" at bounding box center [41, 220] width 77 height 19
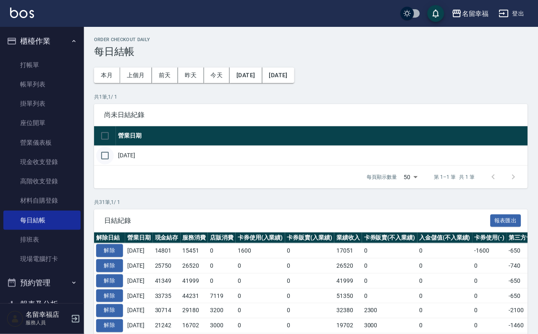
click at [114, 165] on input "checkbox" at bounding box center [105, 156] width 18 height 18
checkbox input "true"
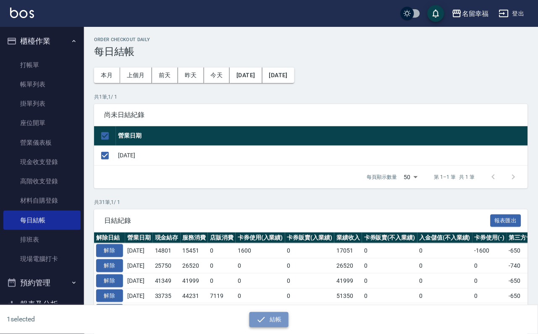
click at [270, 317] on button "結帳" at bounding box center [268, 320] width 39 height 16
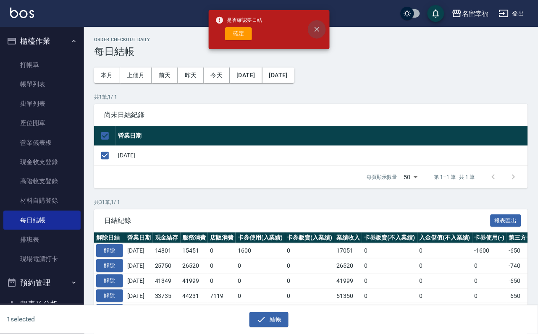
click at [319, 32] on icon "close" at bounding box center [317, 29] width 8 height 8
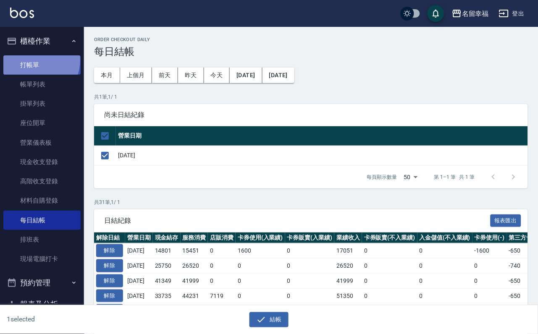
click at [33, 63] on link "打帳單" at bounding box center [41, 64] width 77 height 19
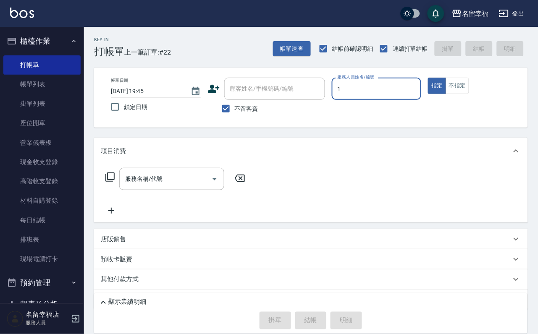
type input "珮瑜-1"
type button "true"
drag, startPoint x: 186, startPoint y: 180, endPoint x: 185, endPoint y: 169, distance: 10.9
click at [186, 179] on input "服務名稱/代號" at bounding box center [165, 179] width 85 height 15
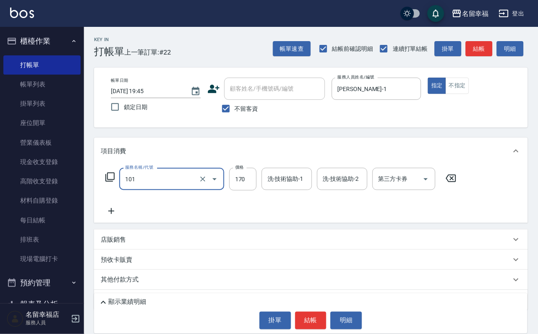
type input "洗髮(101)"
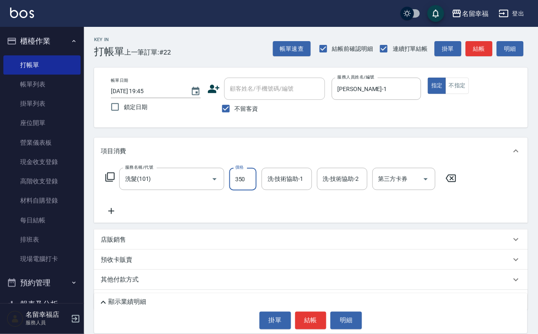
type input "350"
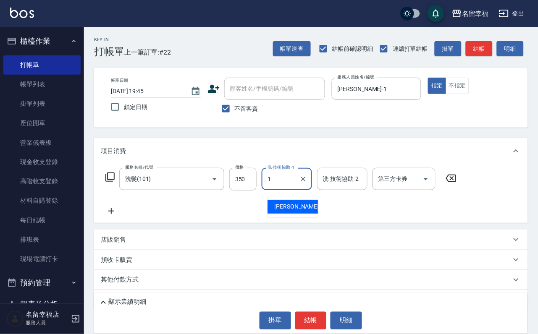
type input "珮瑜-1"
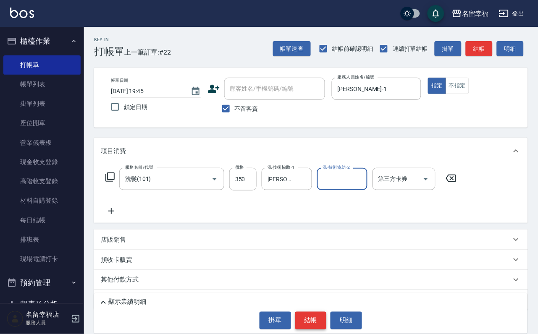
click at [314, 321] on button "結帳" at bounding box center [310, 321] width 31 height 18
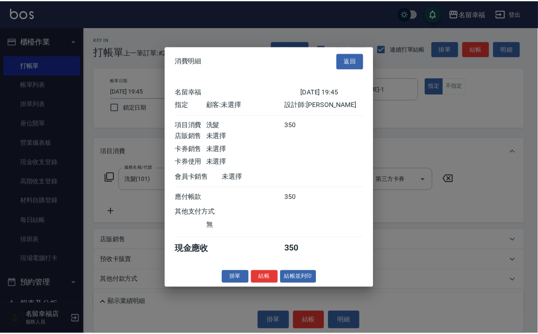
scroll to position [104, 0]
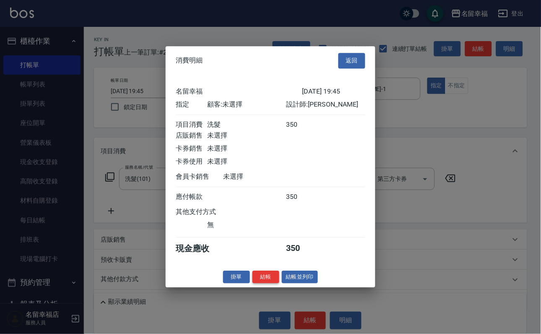
click at [253, 284] on button "結帳" at bounding box center [266, 277] width 27 height 13
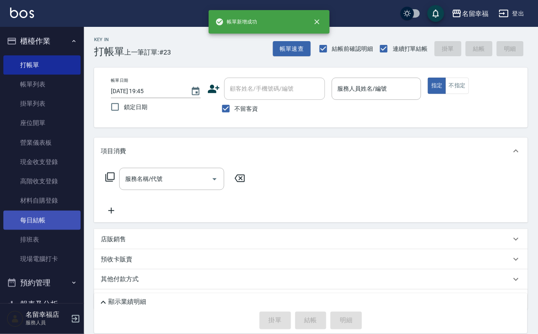
click at [30, 230] on link "每日結帳" at bounding box center [41, 220] width 77 height 19
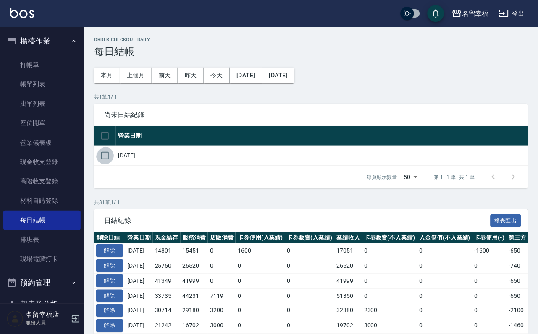
click at [113, 165] on input "checkbox" at bounding box center [105, 156] width 18 height 18
checkbox input "true"
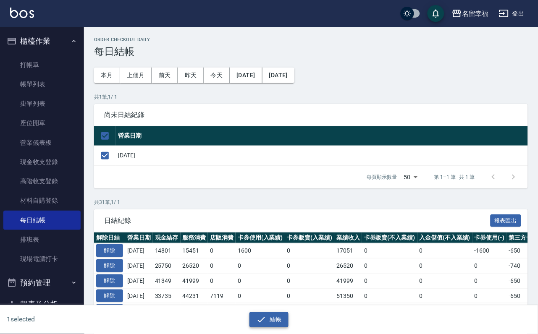
click at [274, 323] on button "結帳" at bounding box center [268, 320] width 39 height 16
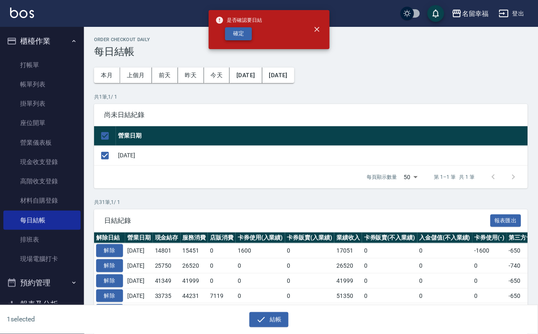
click at [252, 38] on button "確定" at bounding box center [238, 33] width 27 height 13
checkbox input "false"
